Goal: Find specific page/section: Find specific page/section

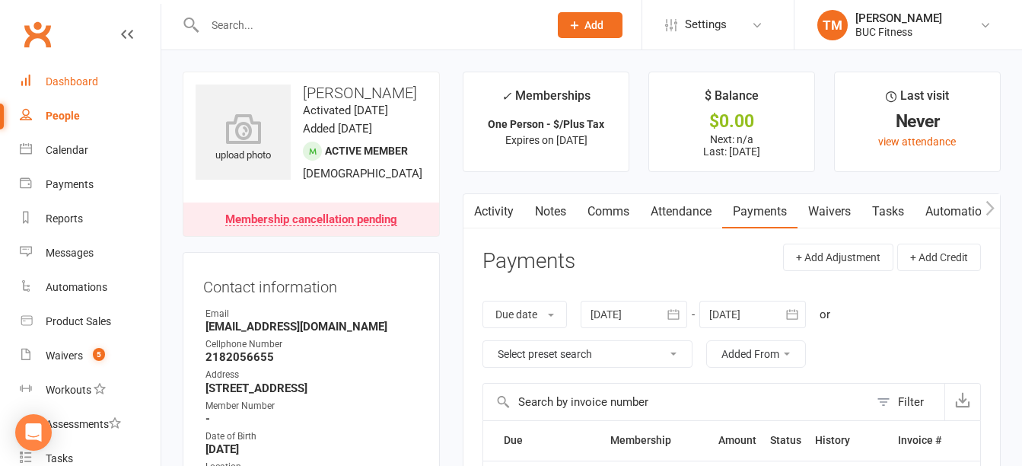
click at [87, 82] on div "Dashboard" at bounding box center [72, 81] width 53 height 12
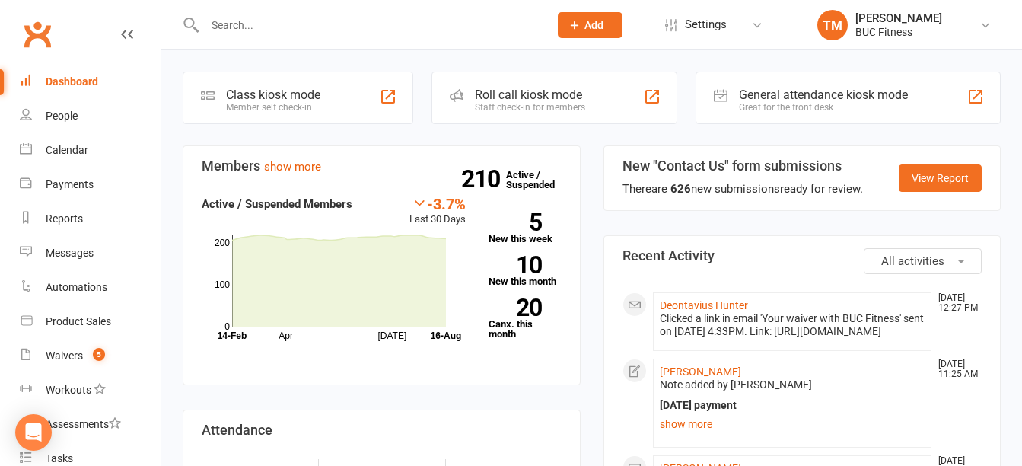
click at [339, 19] on input "text" at bounding box center [369, 24] width 338 height 21
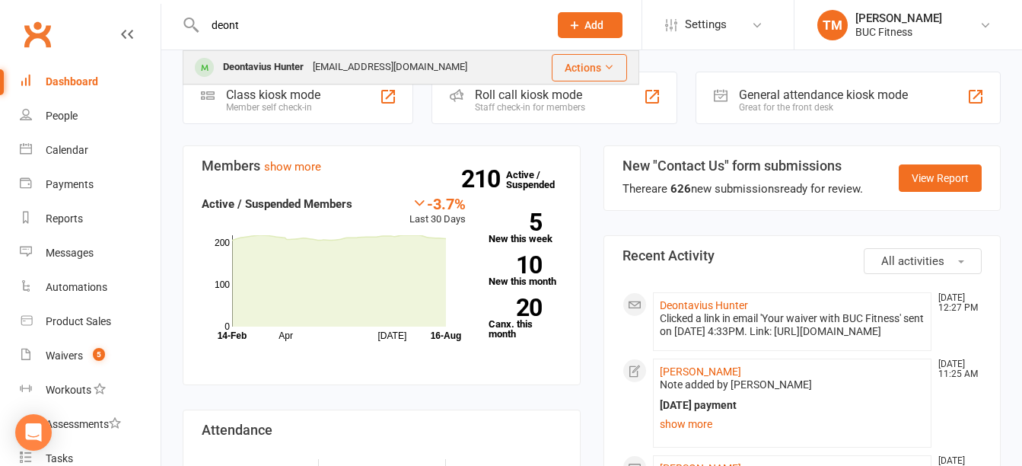
type input "deont"
click at [334, 61] on div "[EMAIL_ADDRESS][DOMAIN_NAME]" at bounding box center [390, 67] width 164 height 22
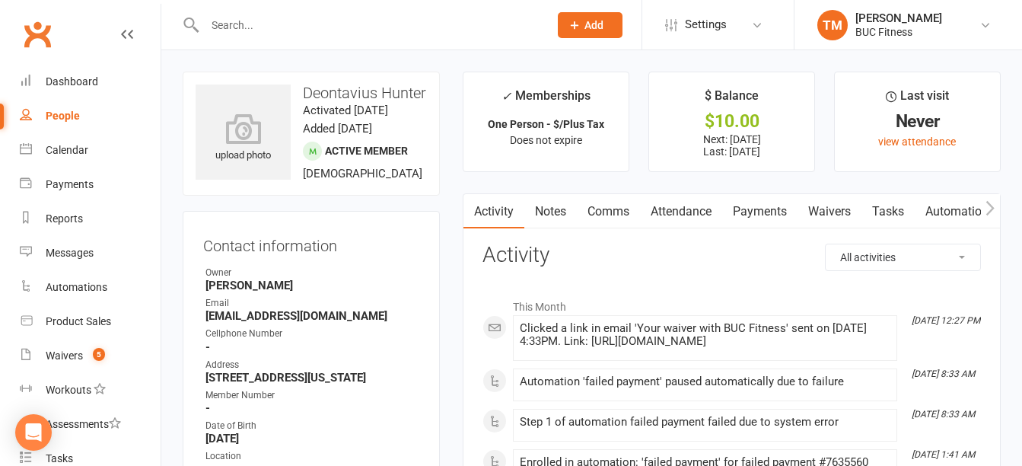
click at [824, 208] on link "Waivers" at bounding box center [830, 211] width 64 height 35
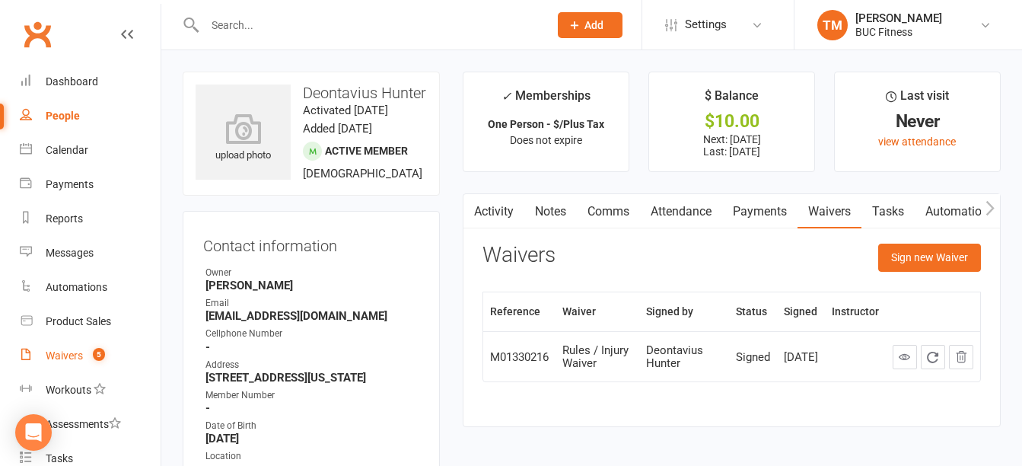
click at [64, 352] on div "Waivers" at bounding box center [64, 355] width 37 height 12
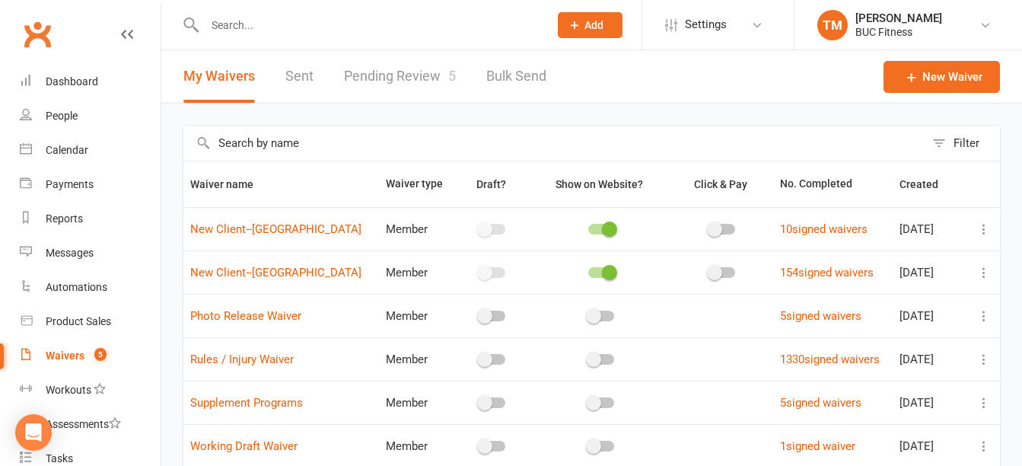
click at [375, 72] on link "Pending Review 5" at bounding box center [400, 76] width 112 height 53
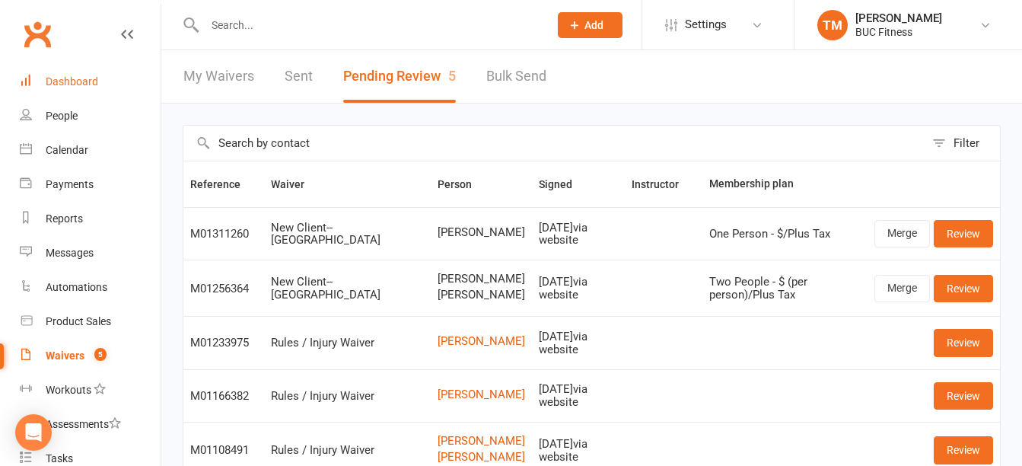
click at [81, 76] on div "Dashboard" at bounding box center [72, 81] width 53 height 12
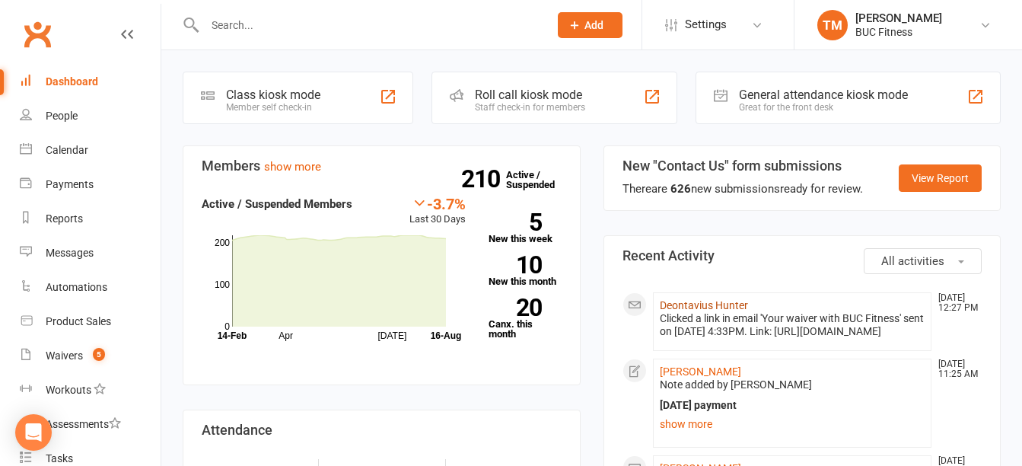
click at [706, 302] on link "Deontavius Hunter" at bounding box center [704, 305] width 88 height 12
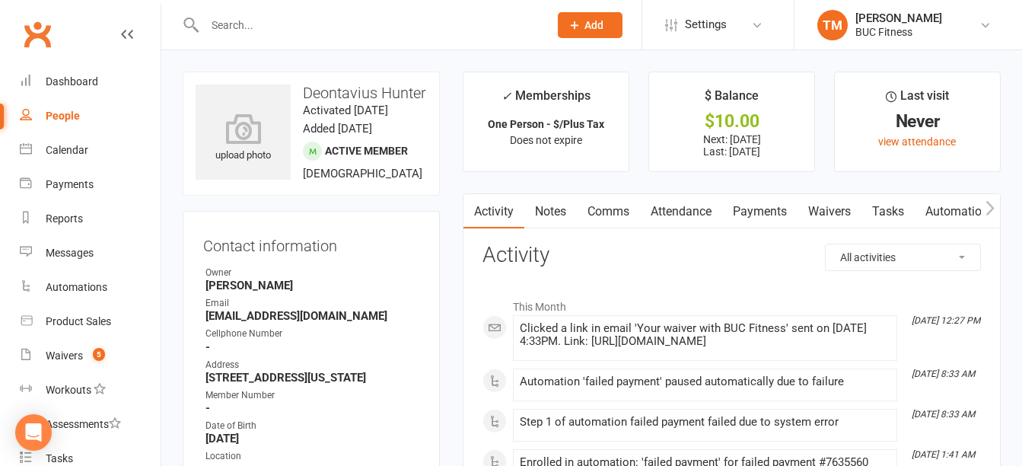
click at [819, 209] on link "Waivers" at bounding box center [830, 211] width 64 height 35
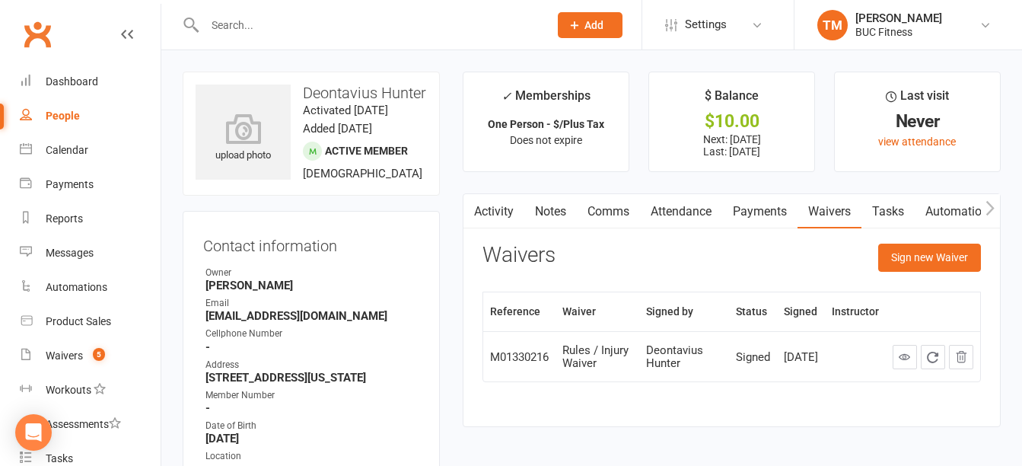
click at [760, 220] on link "Payments" at bounding box center [759, 211] width 75 height 35
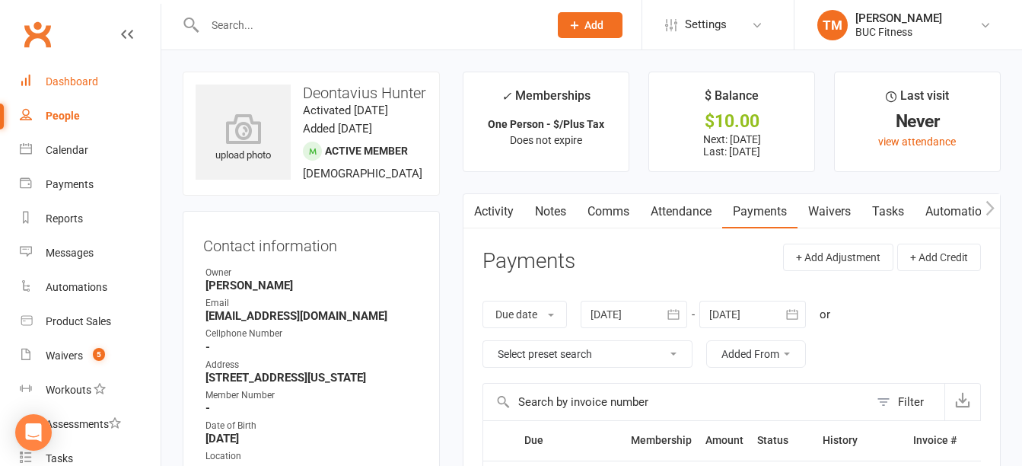
click at [67, 76] on div "Dashboard" at bounding box center [72, 81] width 53 height 12
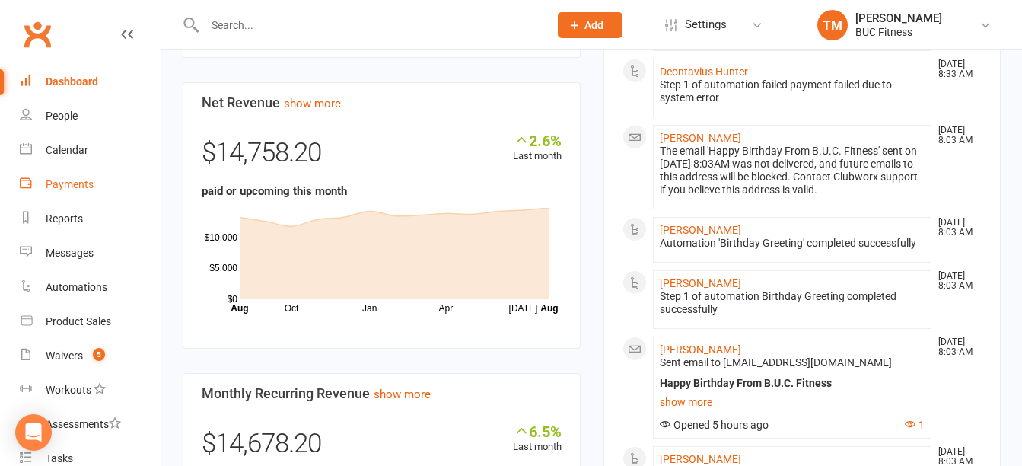
scroll to position [533, 0]
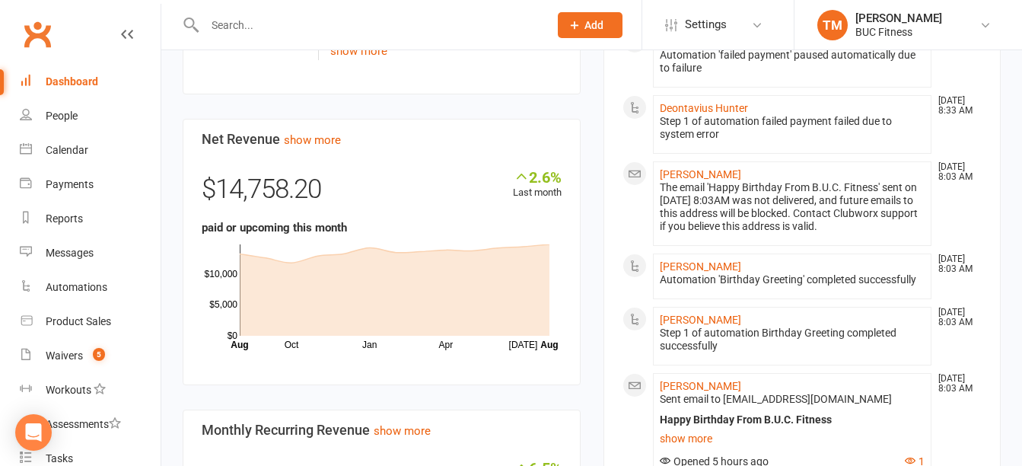
click at [68, 79] on div "Dashboard" at bounding box center [72, 81] width 53 height 12
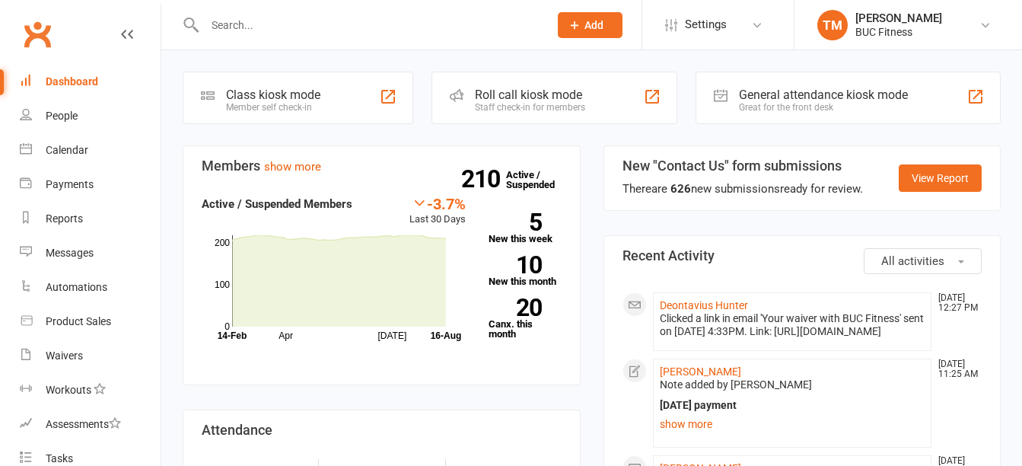
drag, startPoint x: 0, startPoint y: 0, endPoint x: 371, endPoint y: 16, distance: 371.0
click at [371, 16] on input "text" at bounding box center [369, 24] width 338 height 21
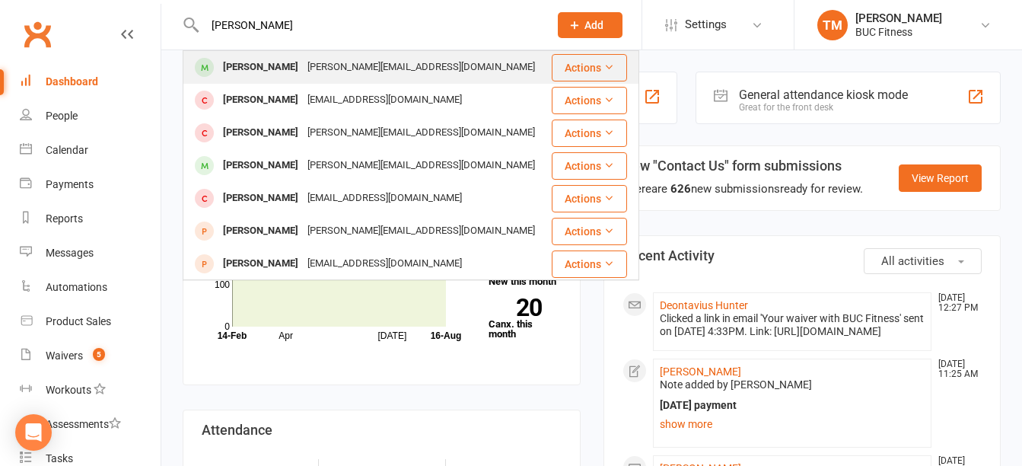
type input "joe ealton"
click at [322, 68] on div "joseph.walton514@gmail.com" at bounding box center [421, 67] width 237 height 22
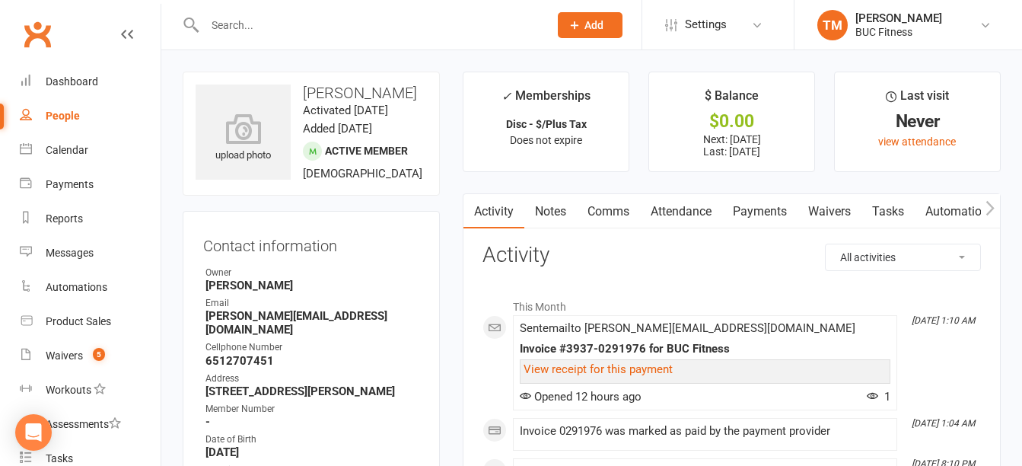
click at [842, 216] on link "Waivers" at bounding box center [830, 211] width 64 height 35
